Goal: Task Accomplishment & Management: Manage account settings

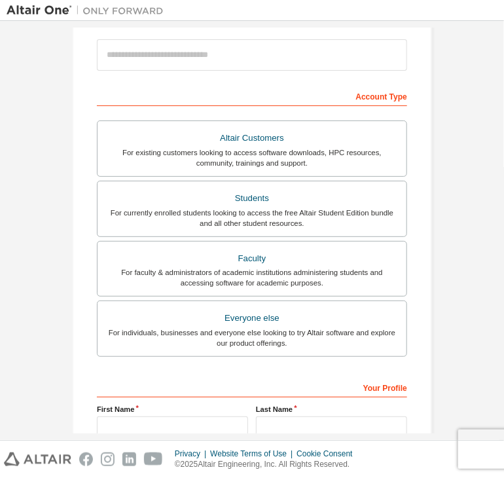
scroll to position [151, 0]
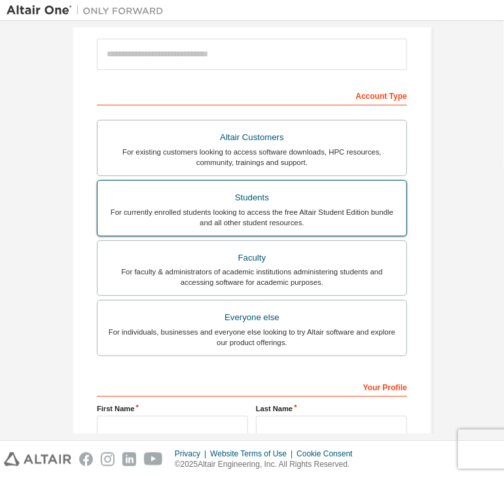
click at [301, 221] on div "For currently enrolled students looking to access the free Altair Student Editi…" at bounding box center [251, 217] width 293 height 21
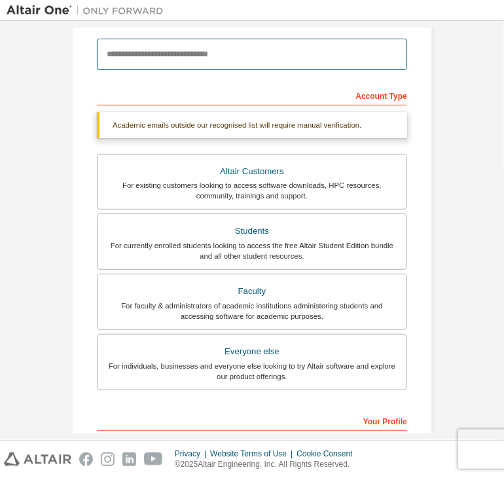
click at [254, 64] on input "email" at bounding box center [252, 54] width 310 height 31
type input "**********"
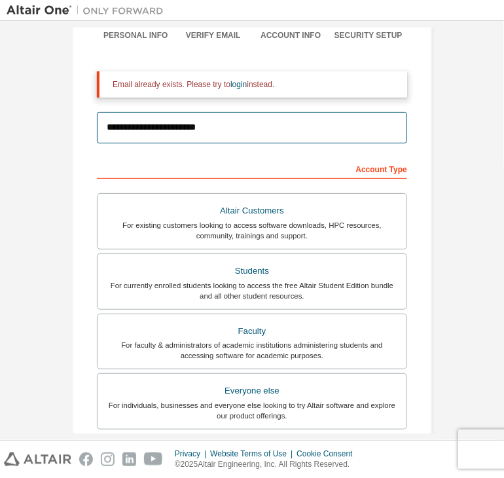
scroll to position [115, 0]
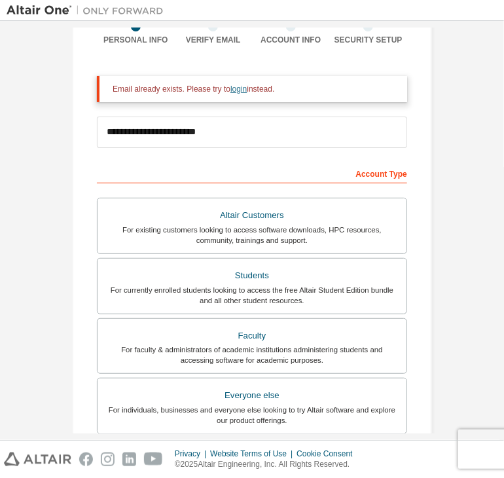
click at [233, 88] on link "login" at bounding box center [239, 88] width 16 height 9
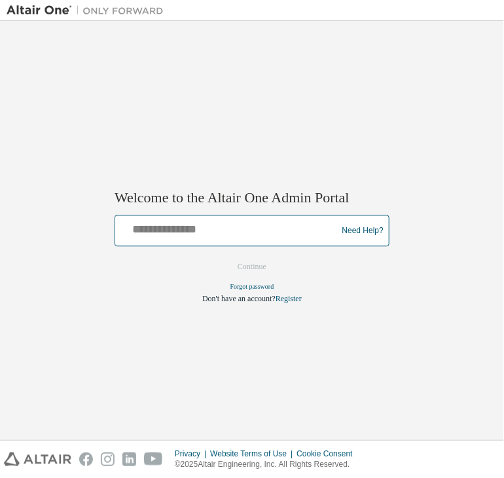
click at [231, 221] on input "text" at bounding box center [227, 228] width 215 height 19
type input "**********"
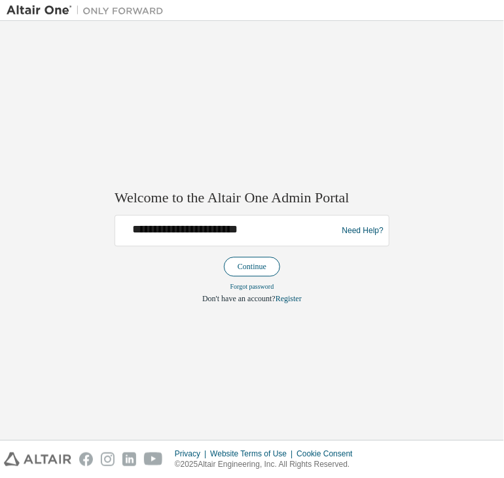
click at [249, 268] on button "Continue" at bounding box center [252, 267] width 56 height 20
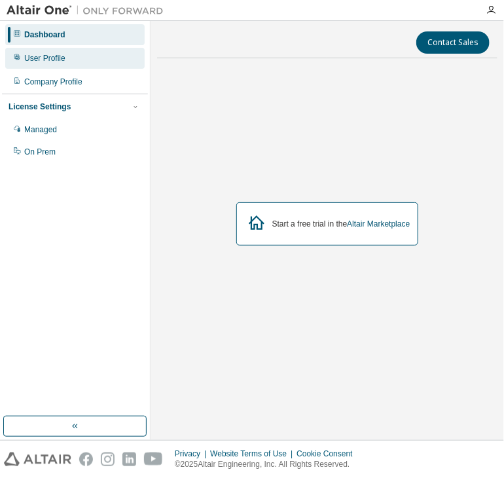
click at [54, 64] on div "User Profile" at bounding box center [74, 58] width 139 height 21
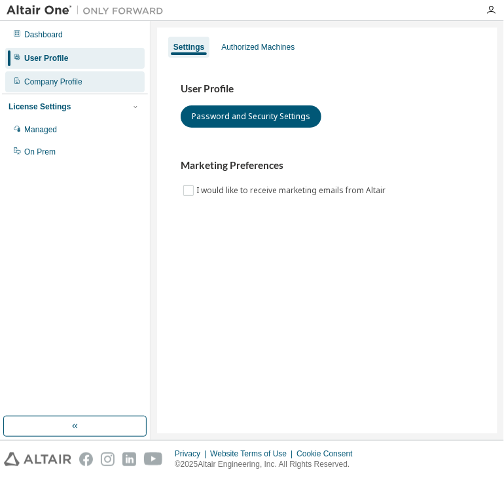
click at [61, 81] on div "Company Profile" at bounding box center [53, 82] width 58 height 10
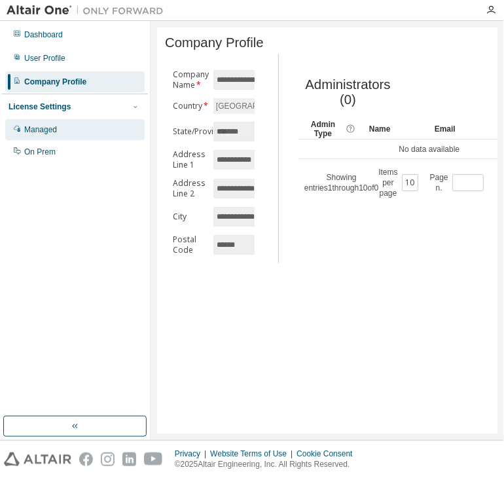
click at [40, 129] on div "Managed" at bounding box center [40, 129] width 33 height 10
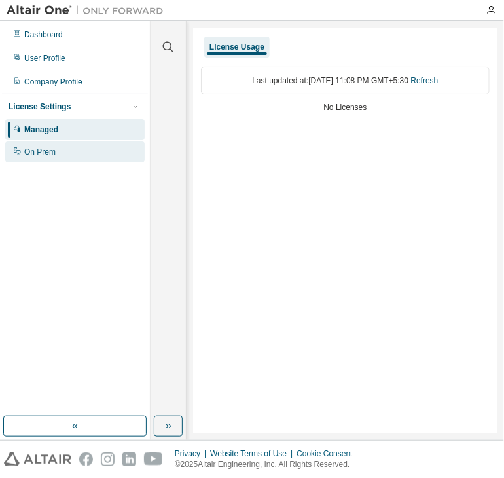
click at [47, 149] on div "On Prem" at bounding box center [39, 152] width 31 height 10
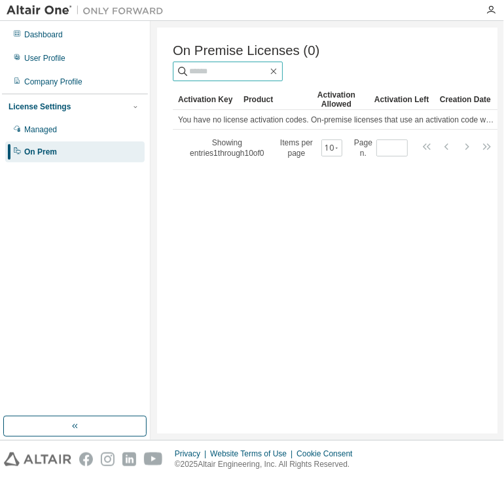
click at [249, 71] on input "text" at bounding box center [228, 71] width 79 height 13
type input "****"
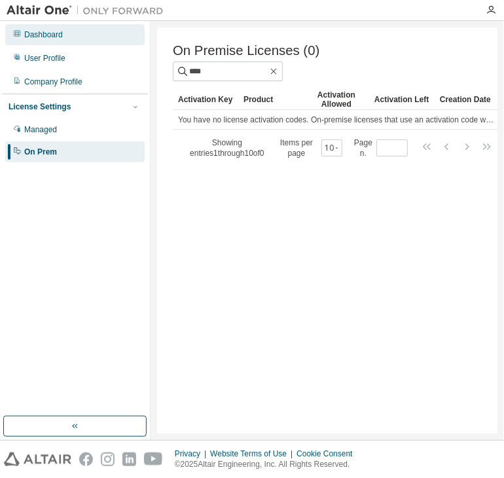
click at [41, 27] on div "Dashboard" at bounding box center [74, 34] width 139 height 21
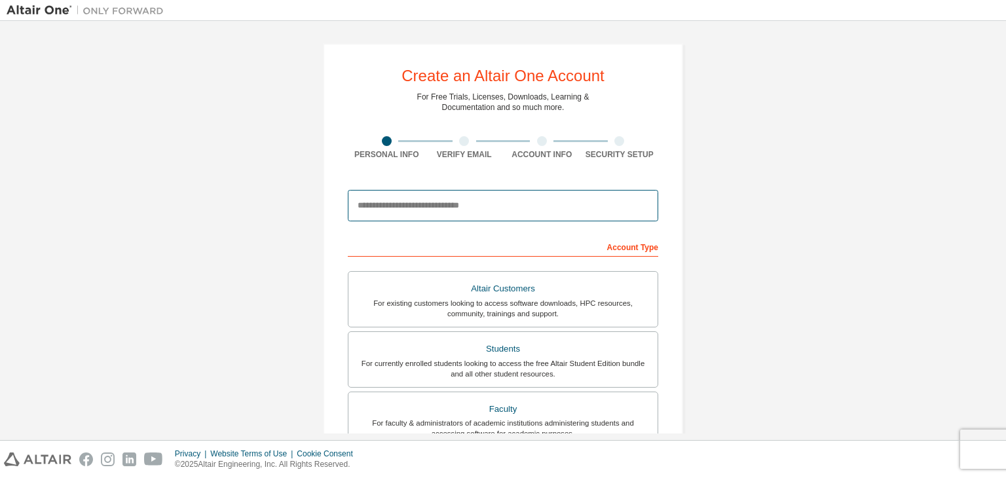
click at [487, 212] on input "email" at bounding box center [503, 205] width 310 height 31
type input "**********"
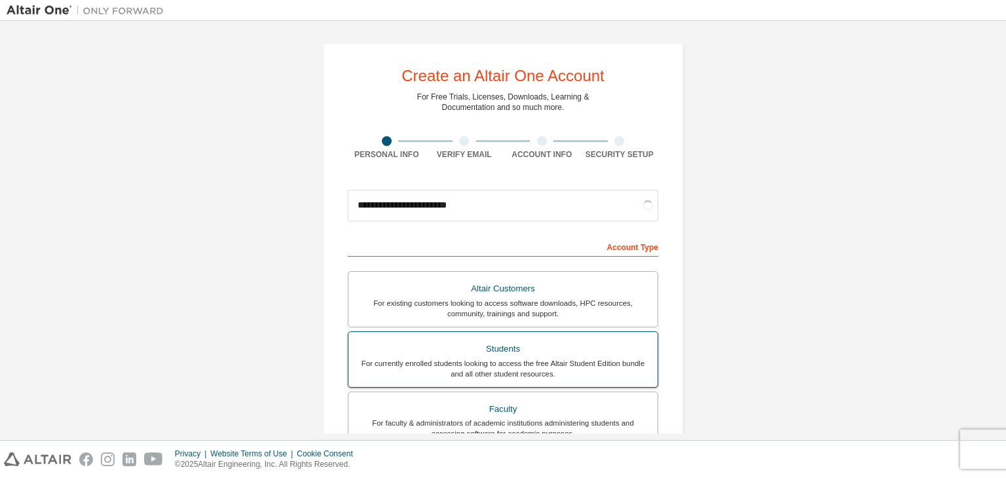
click at [460, 349] on div "Students" at bounding box center [502, 349] width 293 height 18
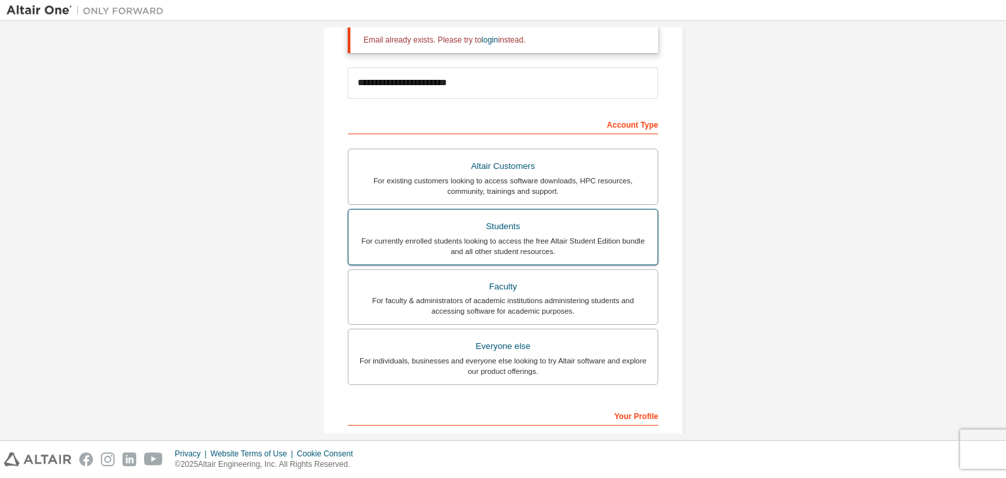
scroll to position [326, 0]
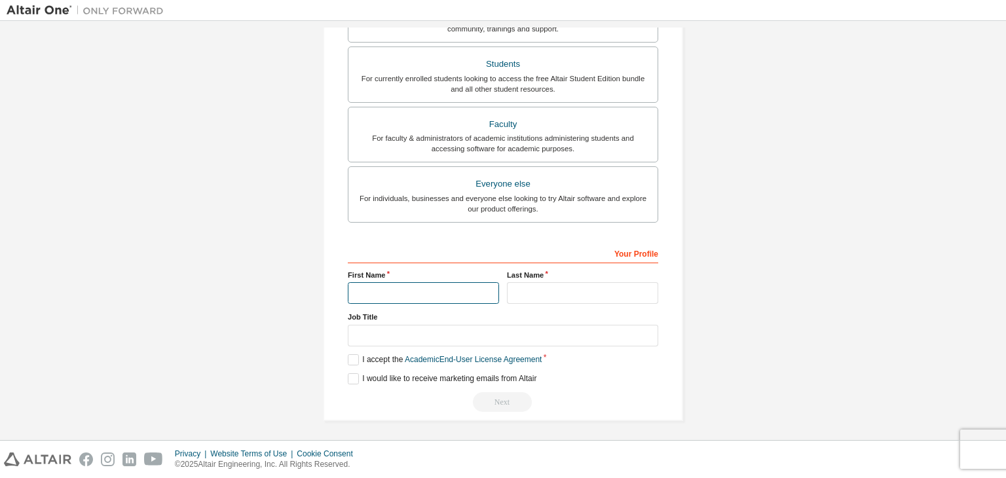
click at [426, 286] on input "text" at bounding box center [423, 293] width 151 height 22
click at [358, 360] on label "I accept the Academic End-User License Agreement" at bounding box center [445, 359] width 194 height 11
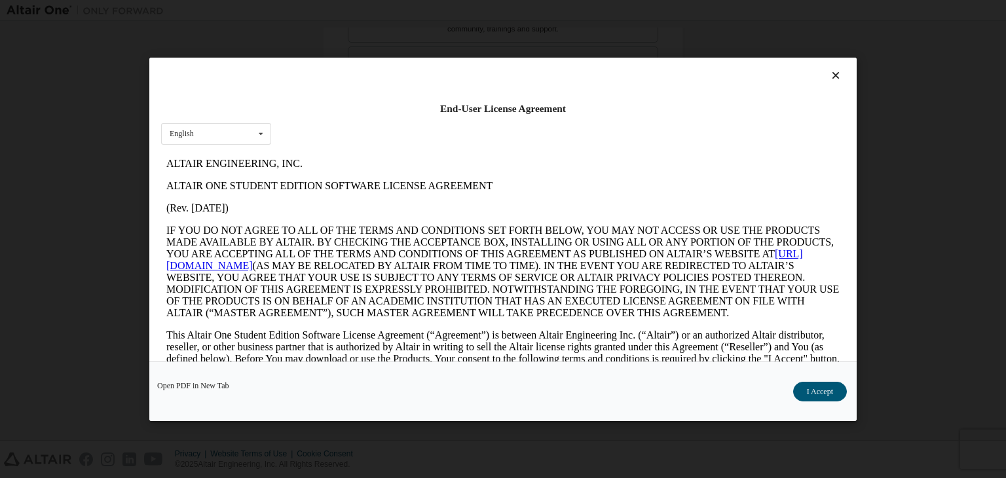
scroll to position [0, 0]
click at [817, 379] on div "Open PDF in New Tab I Accept" at bounding box center [502, 391] width 707 height 60
click at [813, 388] on button "I Accept" at bounding box center [820, 392] width 54 height 20
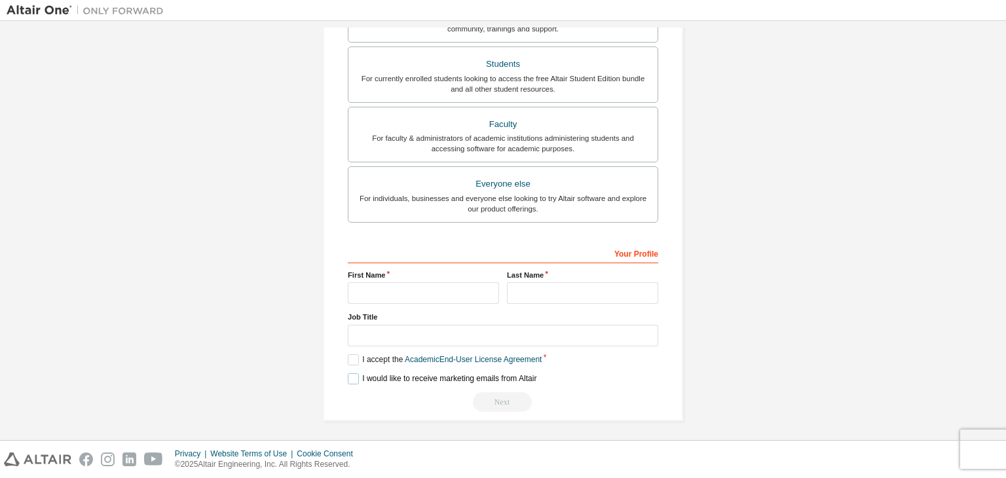
click at [348, 379] on label "I would like to receive marketing emails from Altair" at bounding box center [442, 378] width 189 height 11
click at [392, 282] on input "text" at bounding box center [423, 293] width 151 height 22
type input "******"
click at [570, 292] on input "text" at bounding box center [582, 293] width 151 height 22
type input "*******"
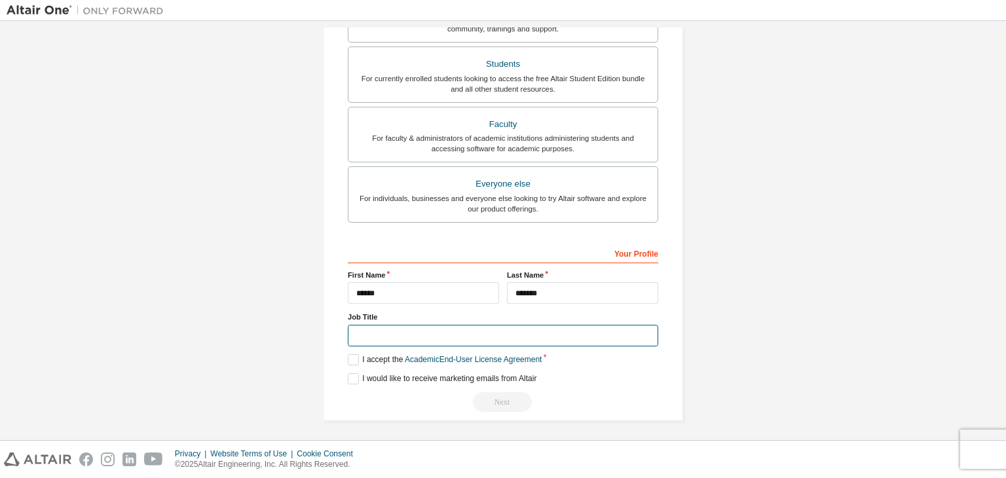
click at [504, 334] on input "text" at bounding box center [503, 336] width 310 height 22
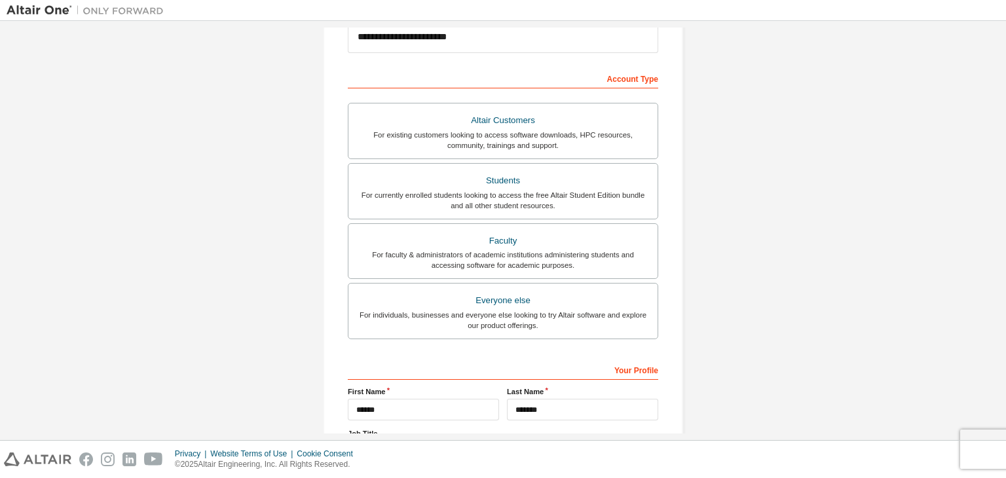
scroll to position [206, 0]
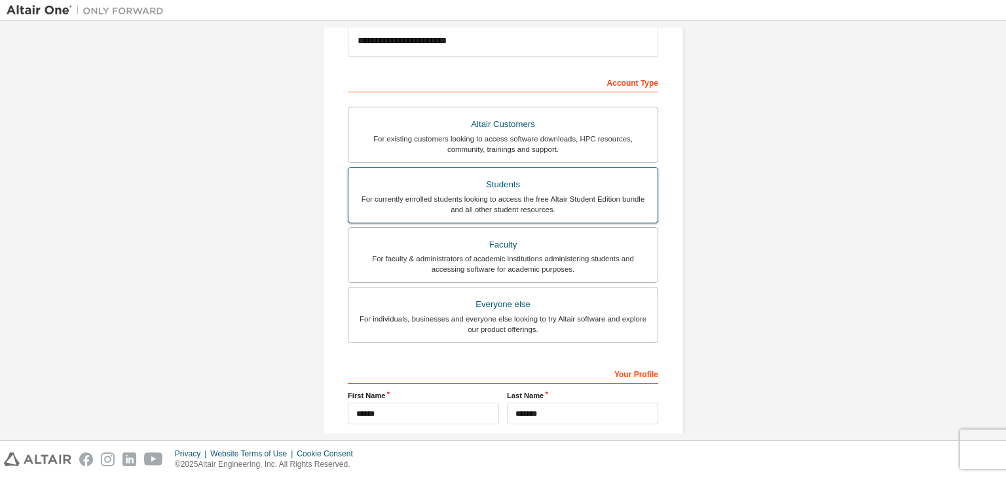
type input "*******"
click at [487, 194] on div "For currently enrolled students looking to access the free Altair Student Editi…" at bounding box center [502, 204] width 293 height 21
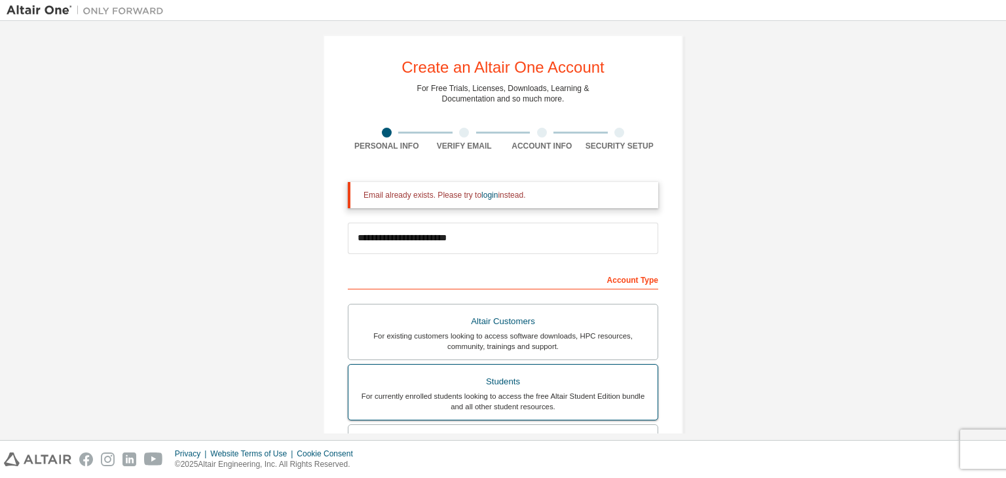
scroll to position [7, 0]
click at [511, 219] on div "**********" at bounding box center [503, 239] width 310 height 45
click at [481, 198] on link "login" at bounding box center [489, 196] width 16 height 9
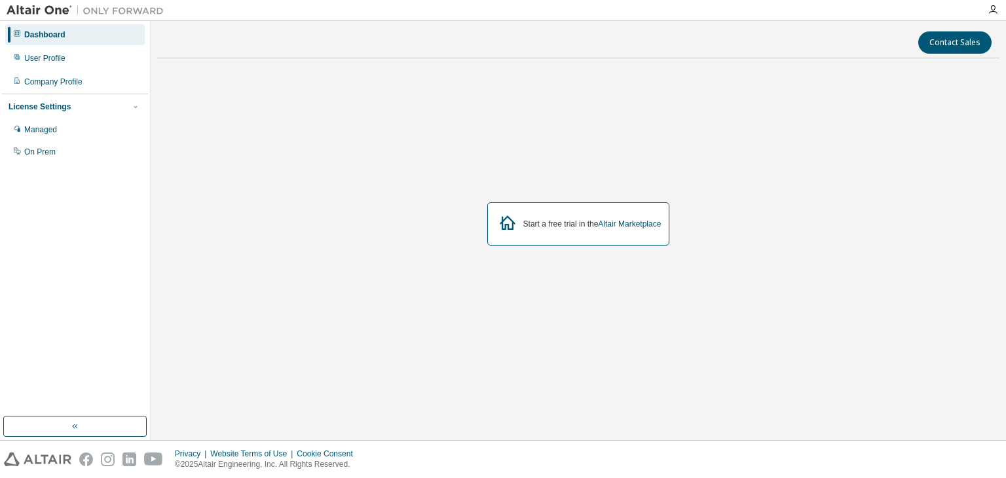
click at [386, 323] on div "Start a free trial in the Altair Marketplace" at bounding box center [578, 224] width 842 height 311
click at [88, 430] on button "button" at bounding box center [74, 426] width 143 height 21
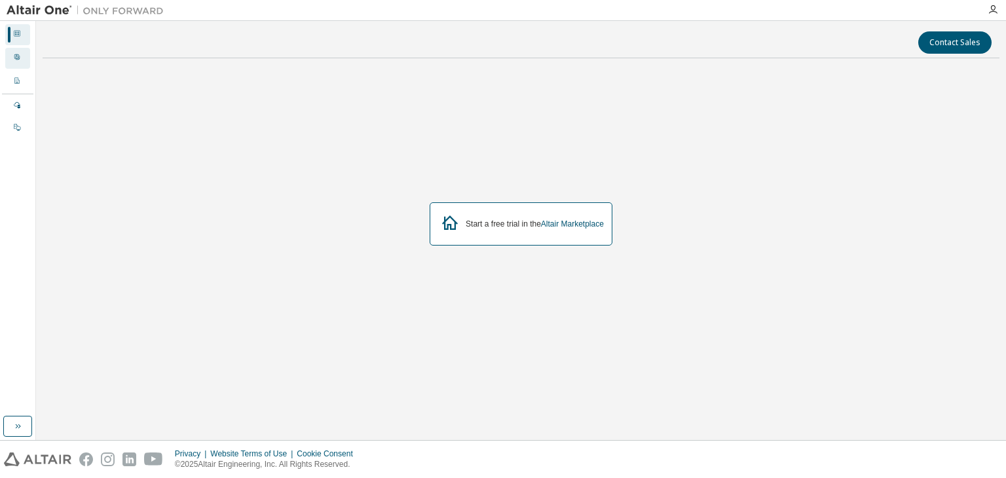
click at [24, 53] on div "User Profile" at bounding box center [17, 58] width 25 height 21
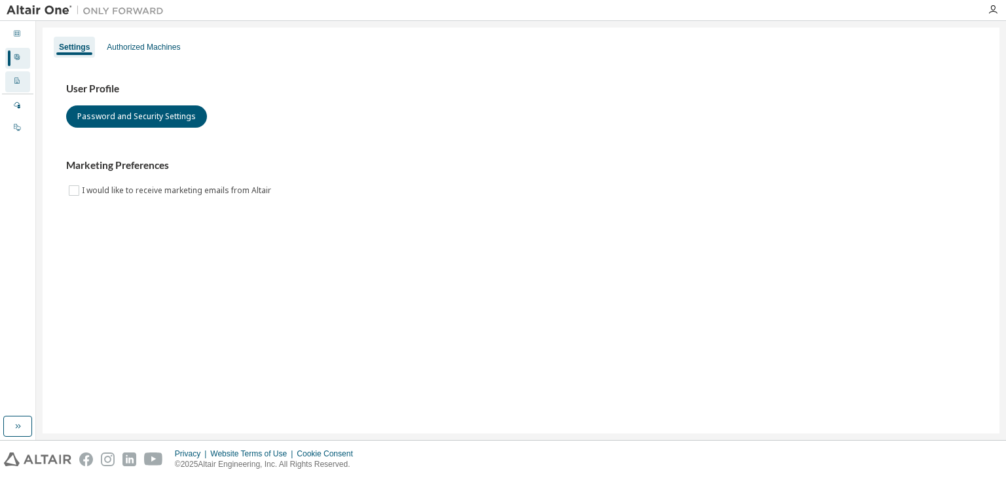
click at [22, 88] on div "Company Profile" at bounding box center [17, 81] width 25 height 21
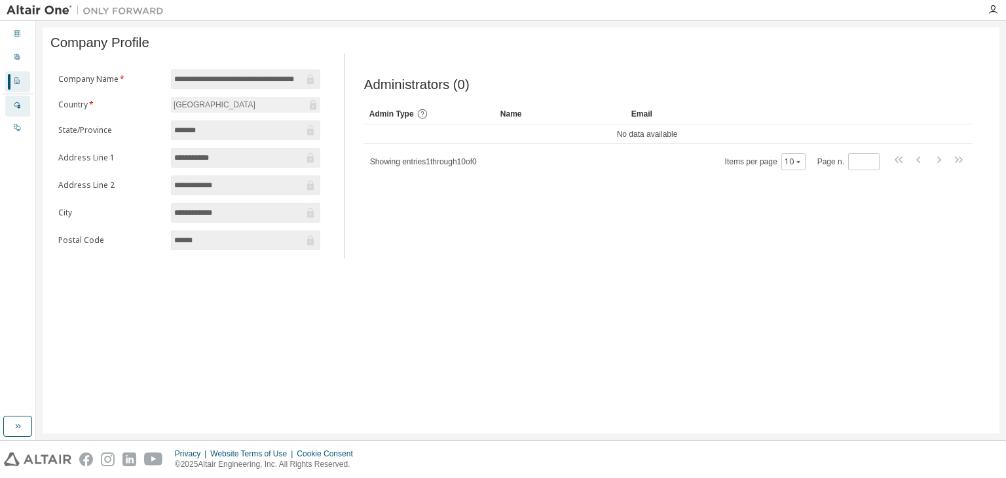
click at [15, 113] on div "Managed" at bounding box center [17, 106] width 25 height 21
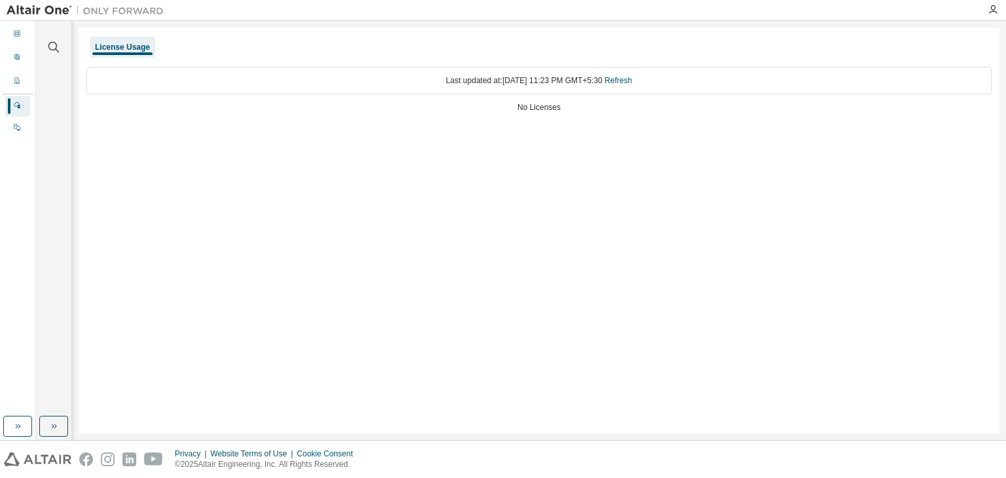
click at [545, 109] on div "No Licenses" at bounding box center [538, 107] width 905 height 10
click at [621, 79] on link "Refresh" at bounding box center [618, 80] width 28 height 9
click at [14, 124] on icon at bounding box center [17, 127] width 7 height 7
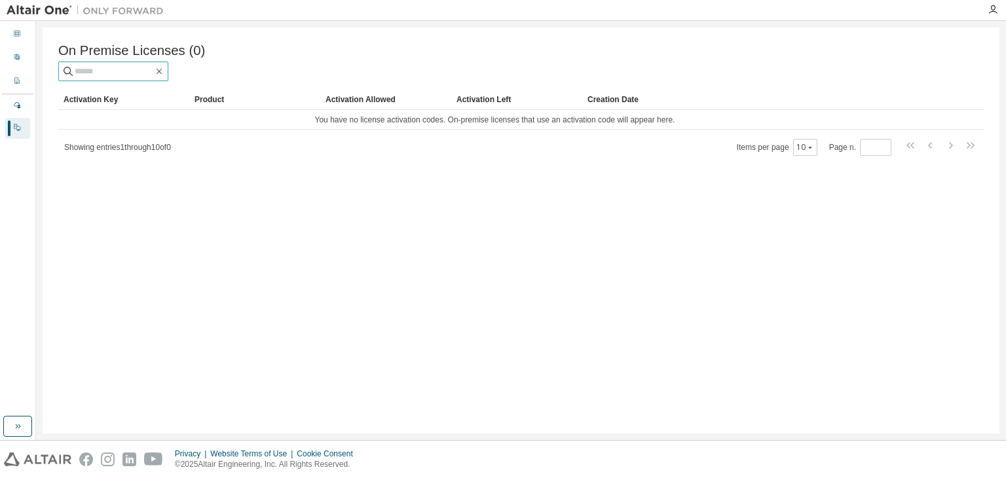
click at [106, 77] on input "text" at bounding box center [114, 71] width 79 height 13
type input "****"
click at [25, 35] on div "Dashboard" at bounding box center [17, 34] width 25 height 21
